Goal: Task Accomplishment & Management: Manage account settings

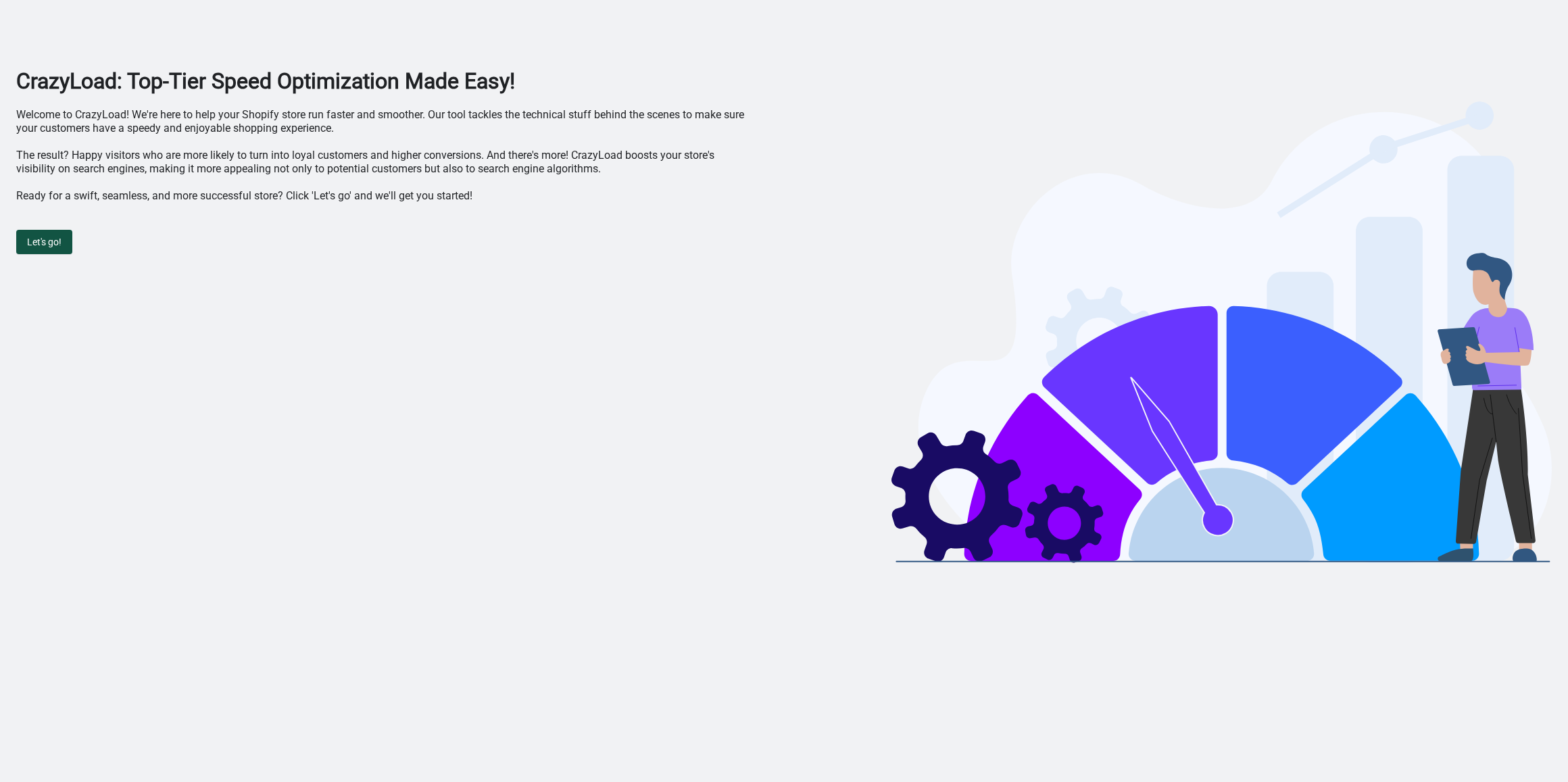
click at [41, 233] on button "Let's go!" at bounding box center [44, 241] width 56 height 25
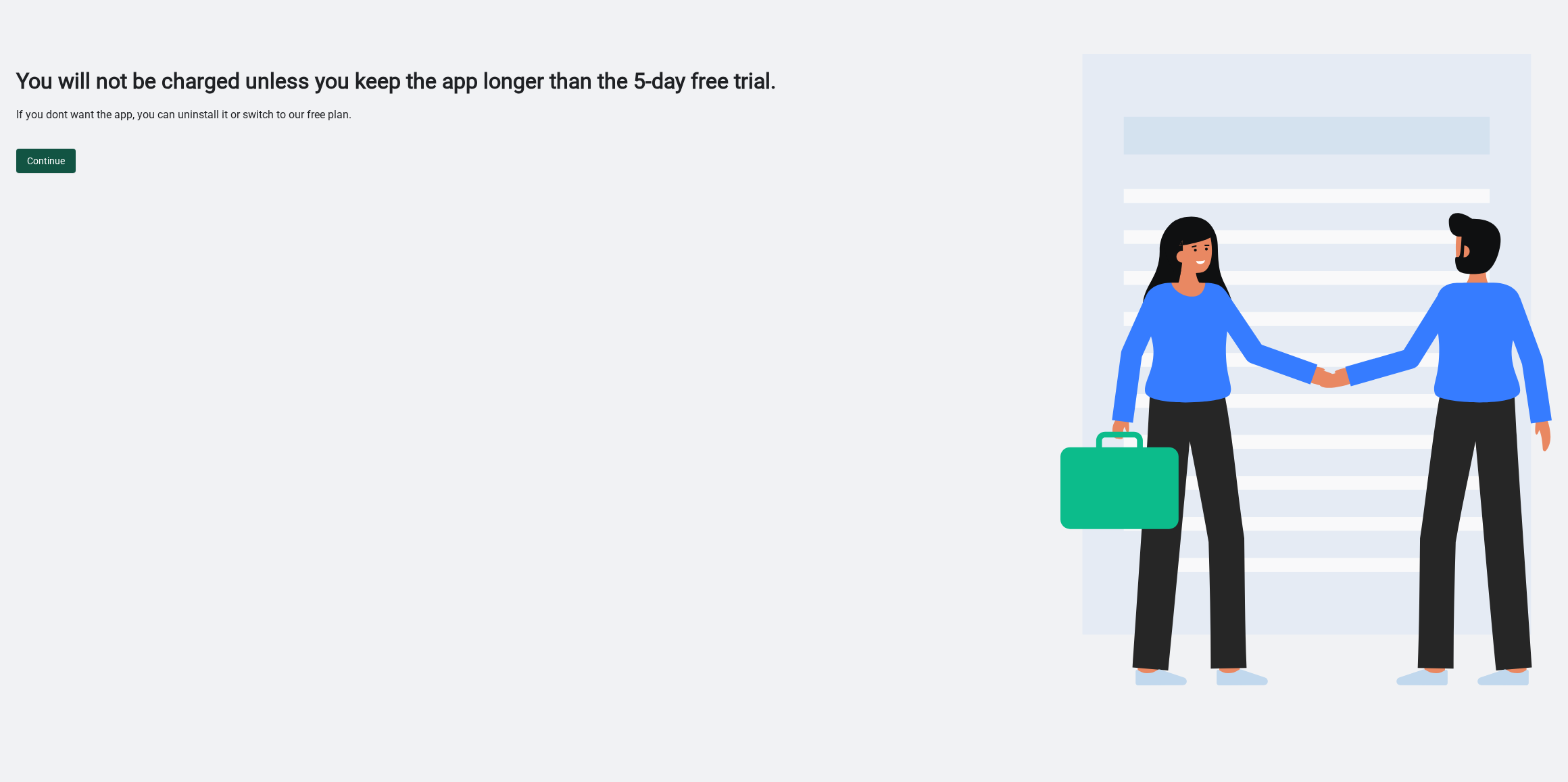
click at [68, 162] on button "Continue" at bounding box center [46, 160] width 60 height 25
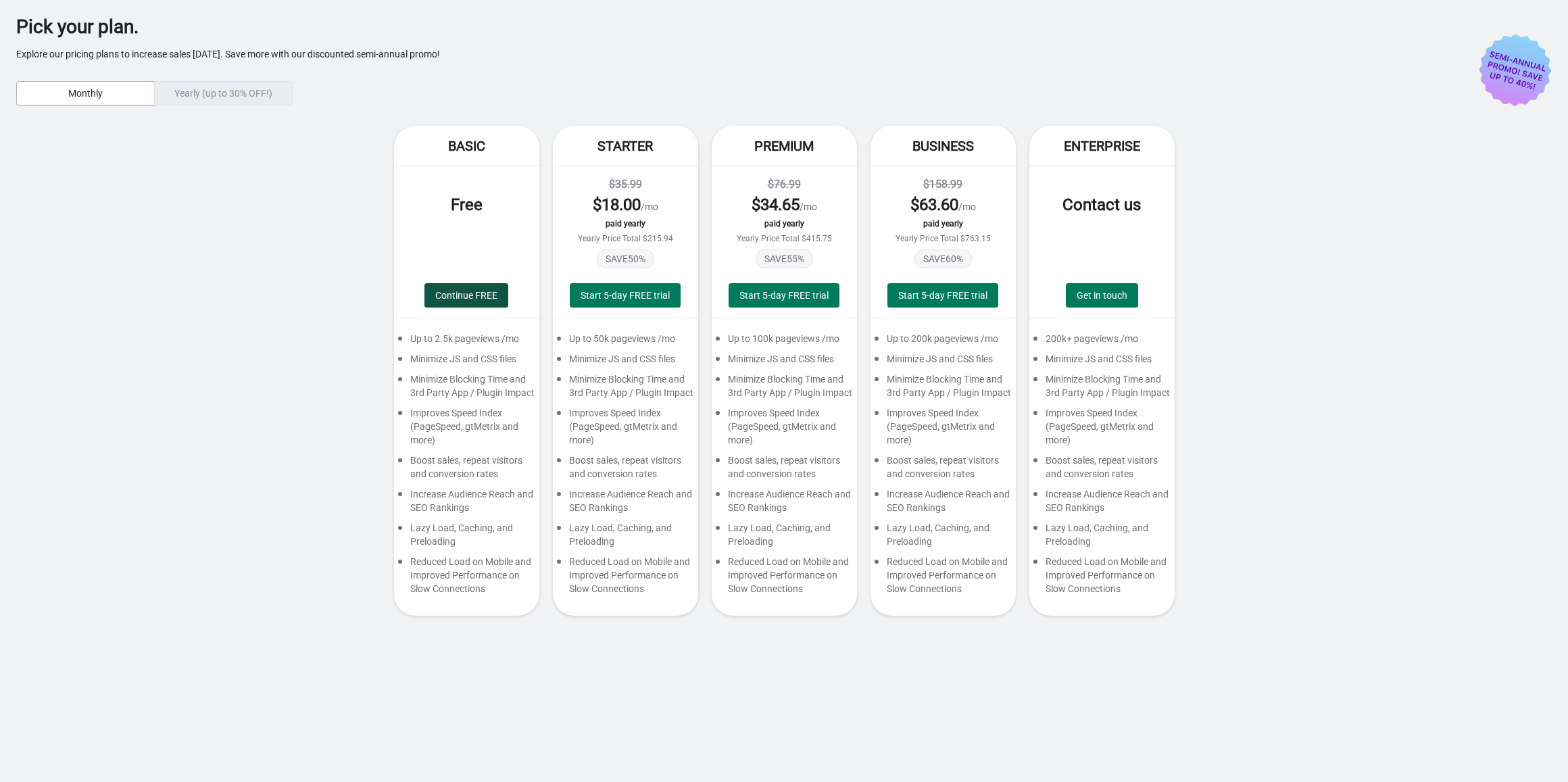
click at [448, 287] on button "Continue FREE" at bounding box center [467, 295] width 84 height 25
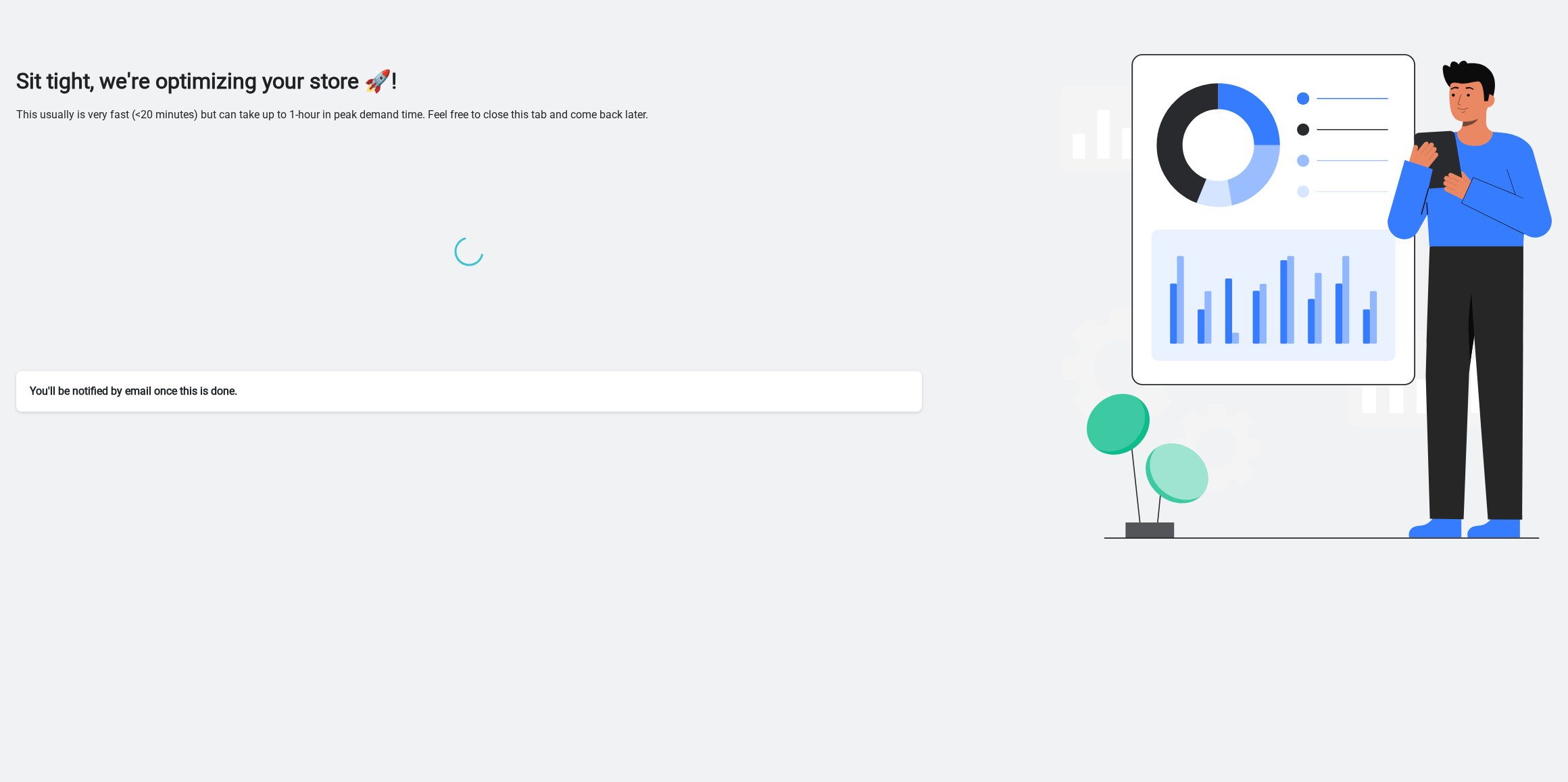
click at [1121, 73] on img at bounding box center [1306, 296] width 491 height 484
click at [989, 231] on div "Sit tight, we're optimizing your store 🚀! This usually is very fast (<20 minute…" at bounding box center [784, 304] width 1536 height 474
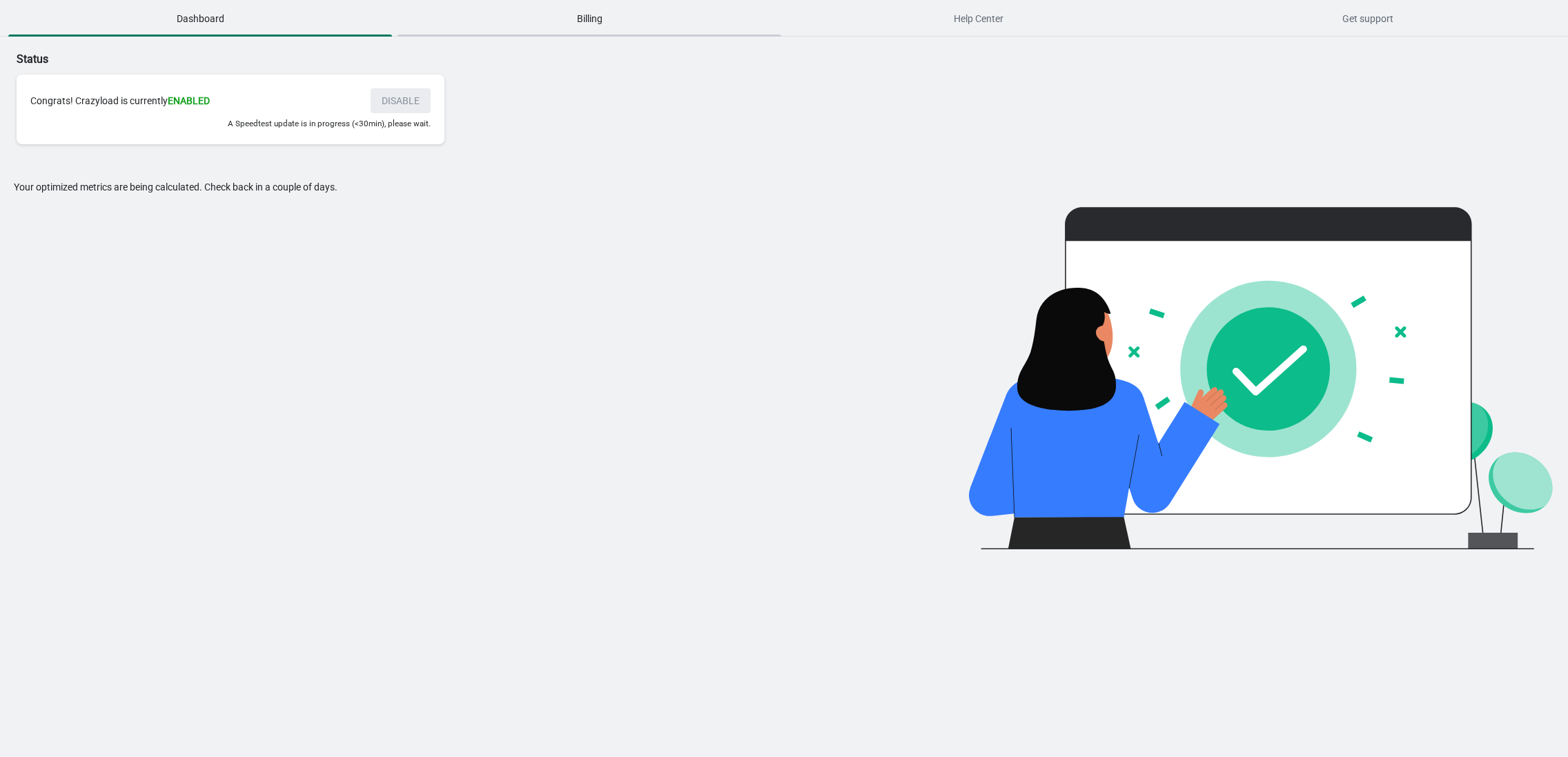
click at [594, 25] on span "Billing" at bounding box center [589, 18] width 384 height 25
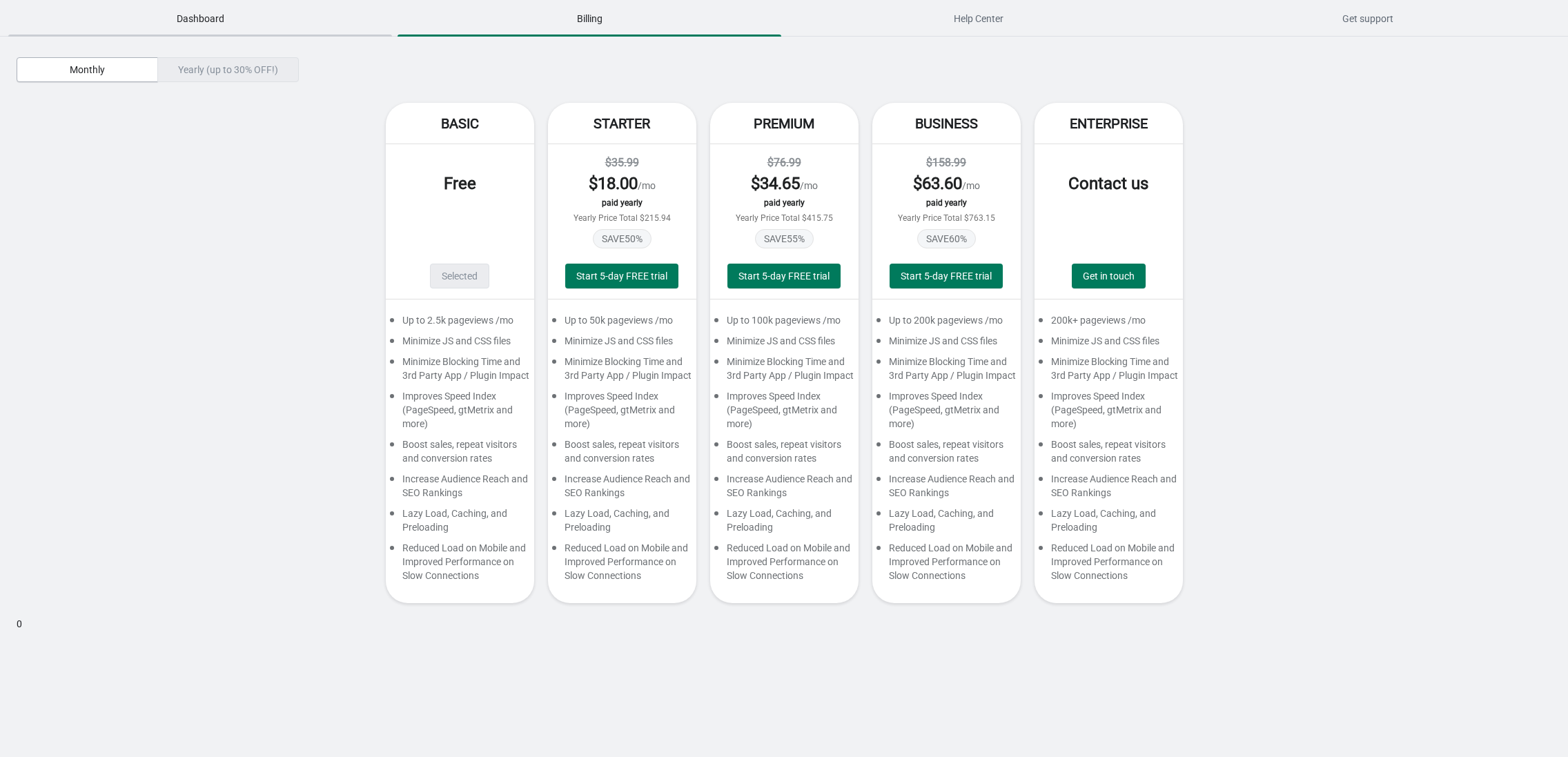
click at [172, 3] on button "Dashboard" at bounding box center [199, 18] width 389 height 36
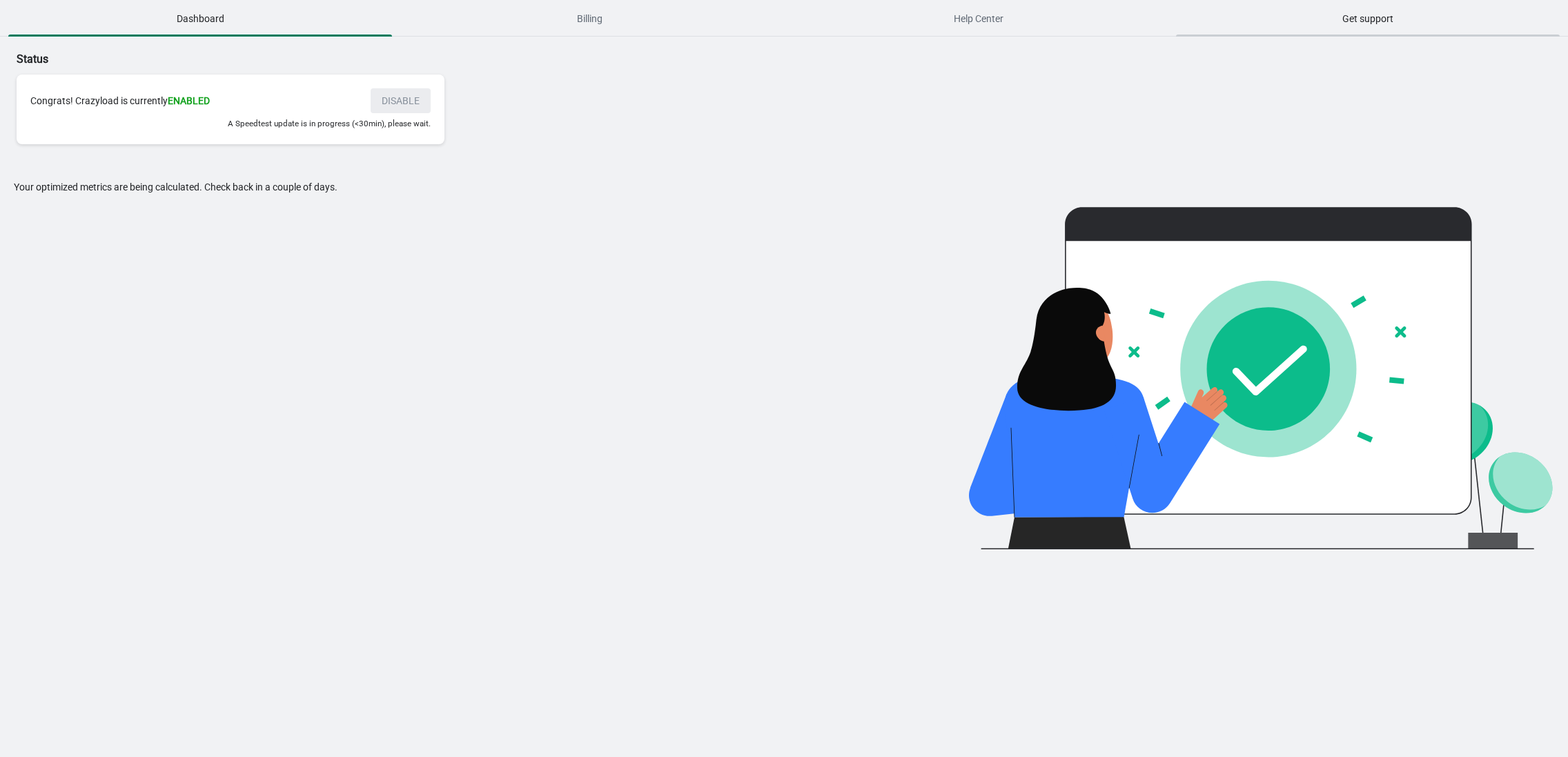
click at [1359, 14] on span "Get support" at bounding box center [1368, 18] width 384 height 25
click at [603, 3] on button "Billing" at bounding box center [589, 18] width 389 height 36
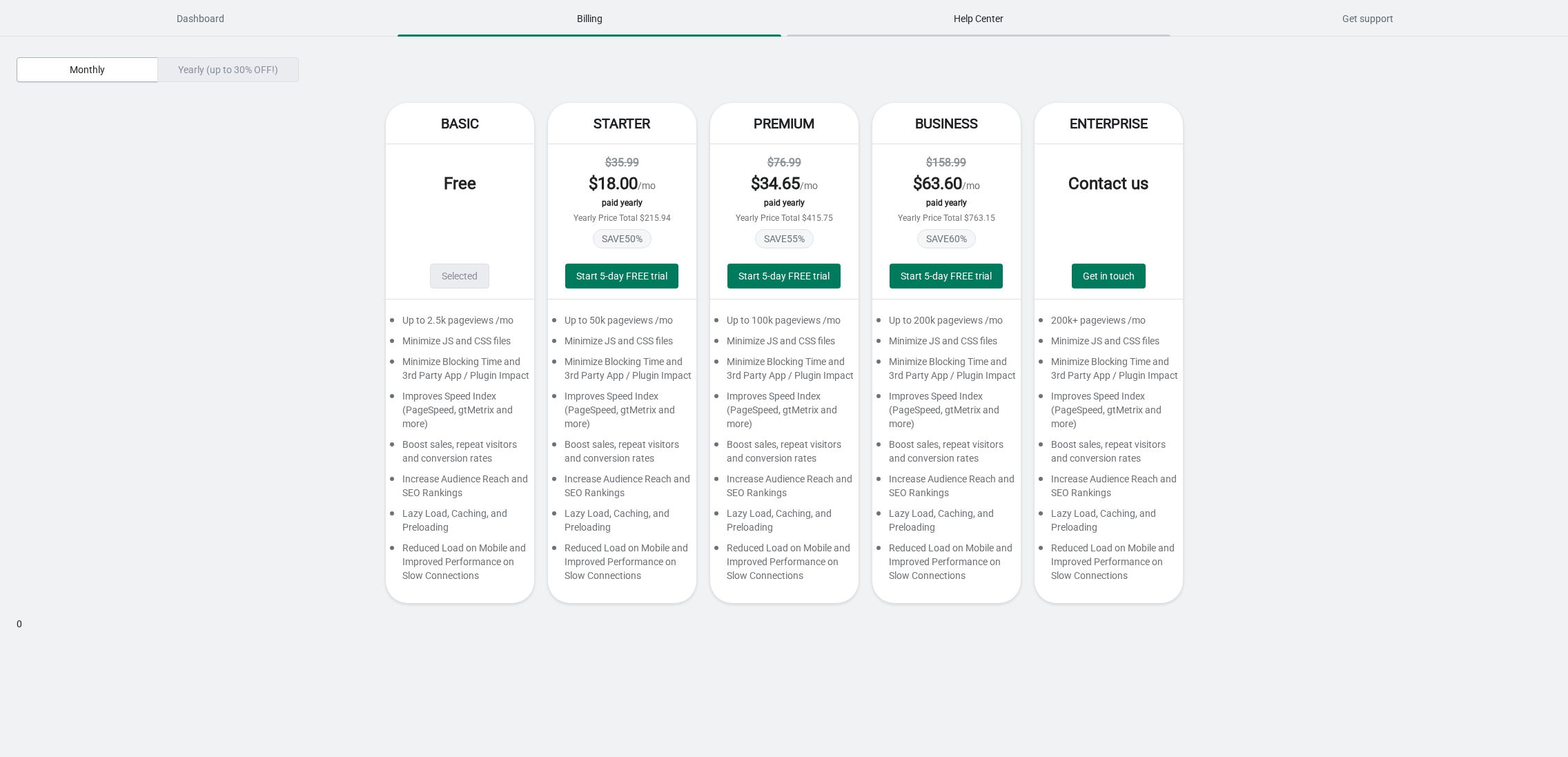
click at [942, 18] on span "Help Center" at bounding box center [978, 18] width 384 height 25
click at [125, 6] on span "Dashboard" at bounding box center [200, 18] width 384 height 25
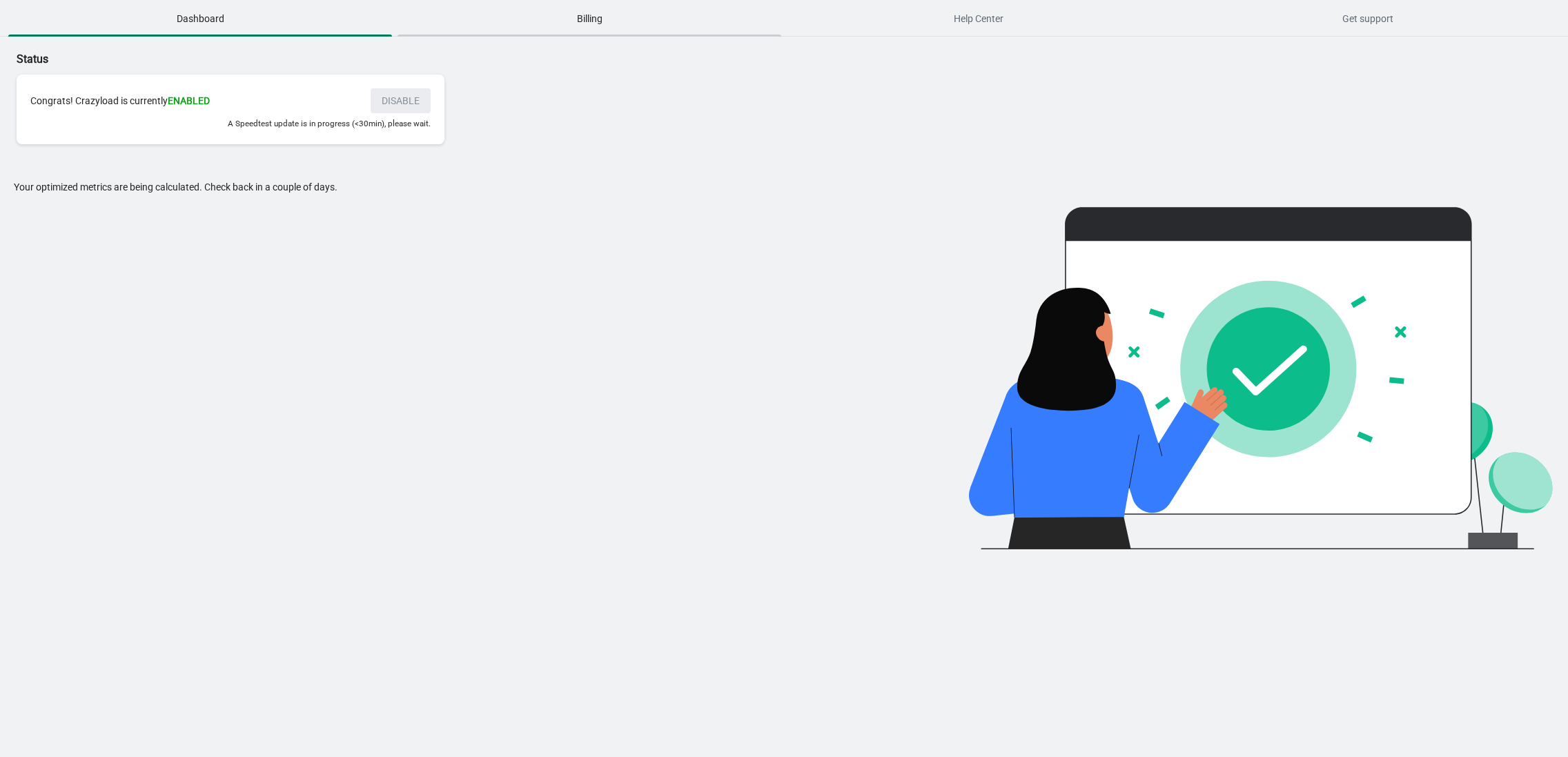
click at [602, 12] on span "Billing" at bounding box center [589, 18] width 384 height 25
